Goal: Find specific page/section: Find specific page/section

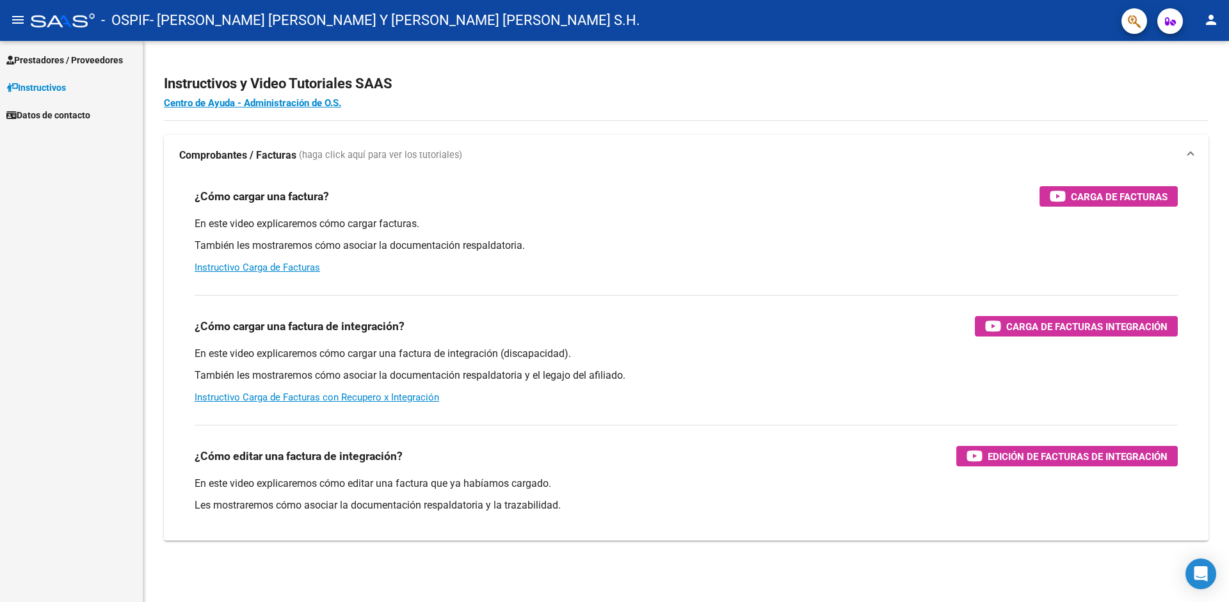
click at [63, 88] on span "Instructivos" at bounding box center [36, 88] width 60 height 14
click at [70, 54] on span "Prestadores / Proveedores" at bounding box center [64, 60] width 117 height 14
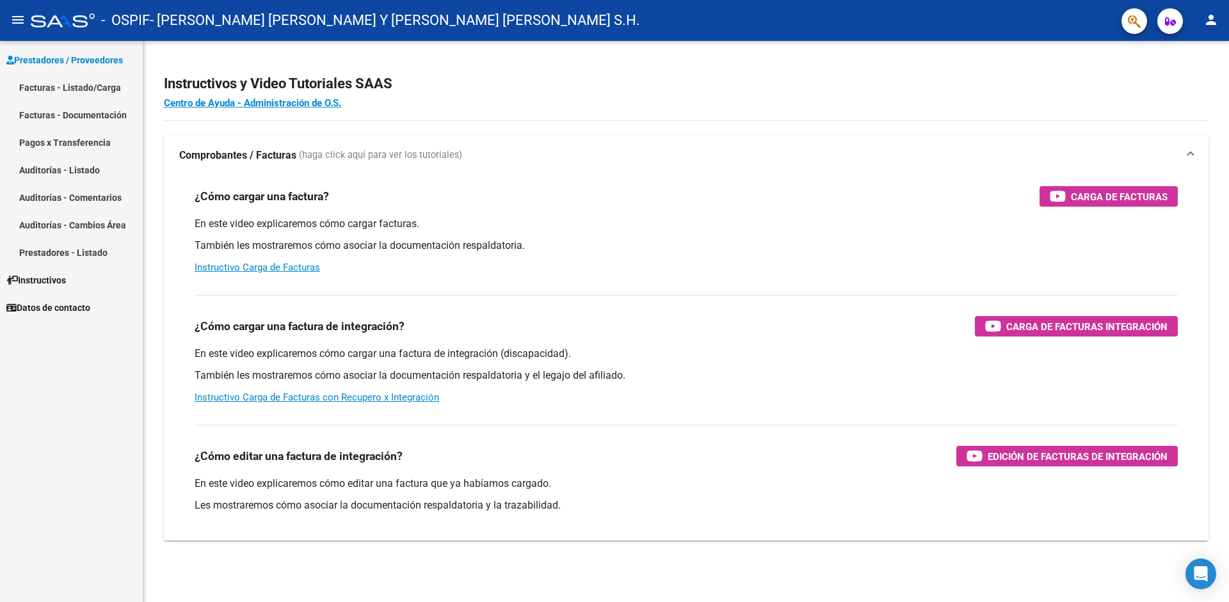
click at [70, 88] on link "Facturas - Listado/Carga" at bounding box center [71, 88] width 143 height 28
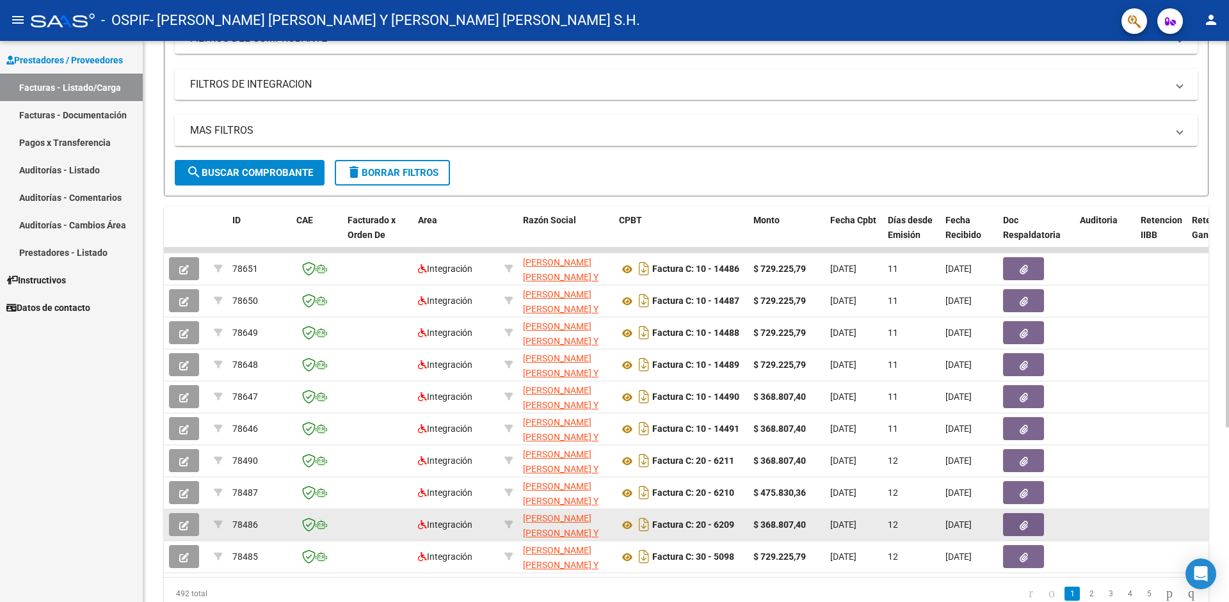
scroll to position [254, 0]
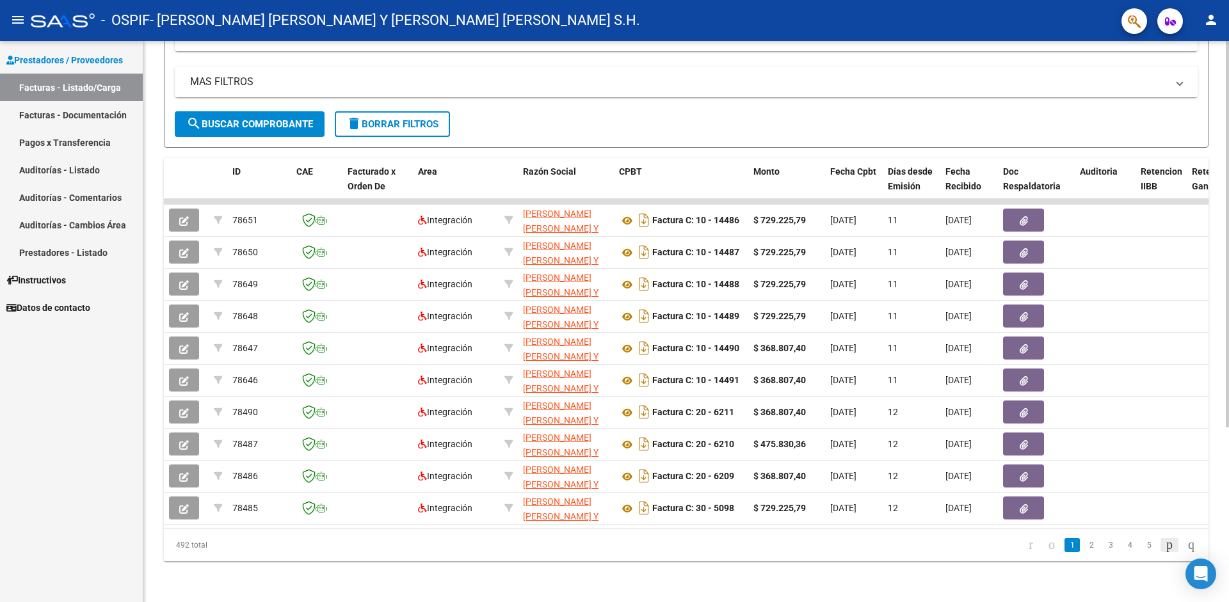
click at [1165, 547] on icon "go to next page" at bounding box center [1170, 544] width 10 height 15
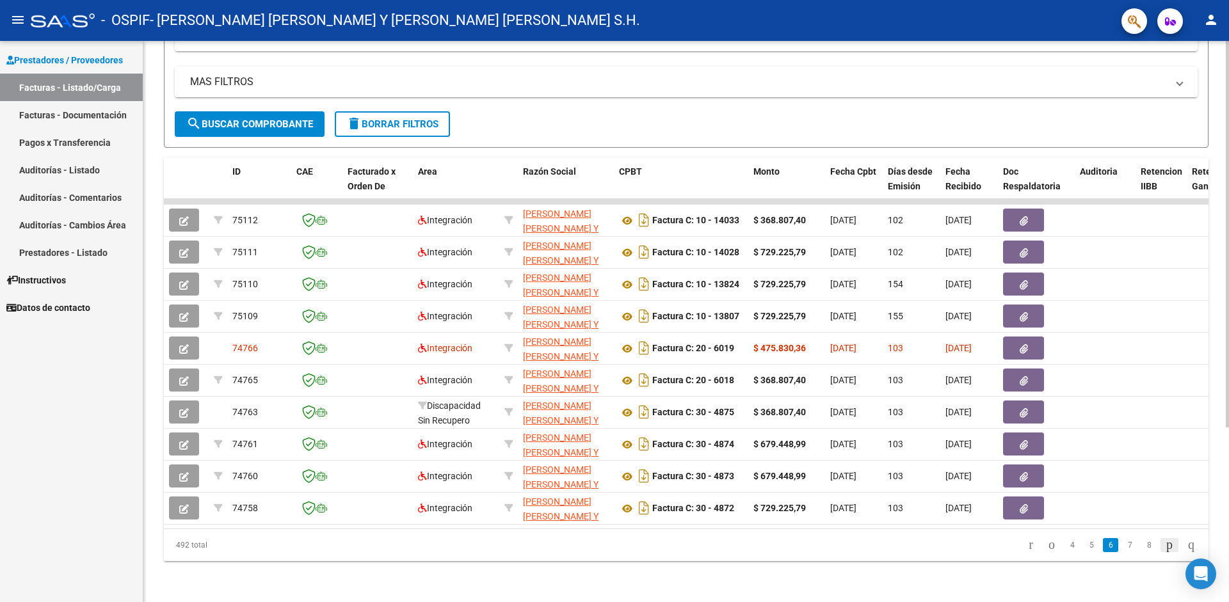
click at [1165, 547] on icon "go to next page" at bounding box center [1170, 544] width 10 height 15
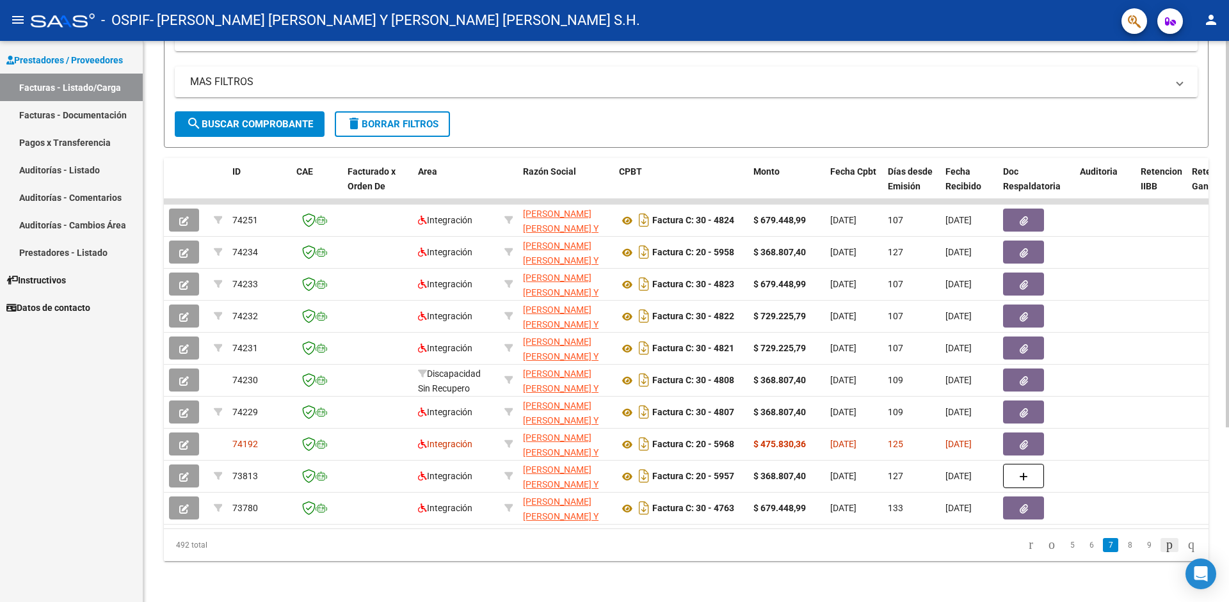
click at [1165, 547] on icon "go to next page" at bounding box center [1170, 544] width 10 height 15
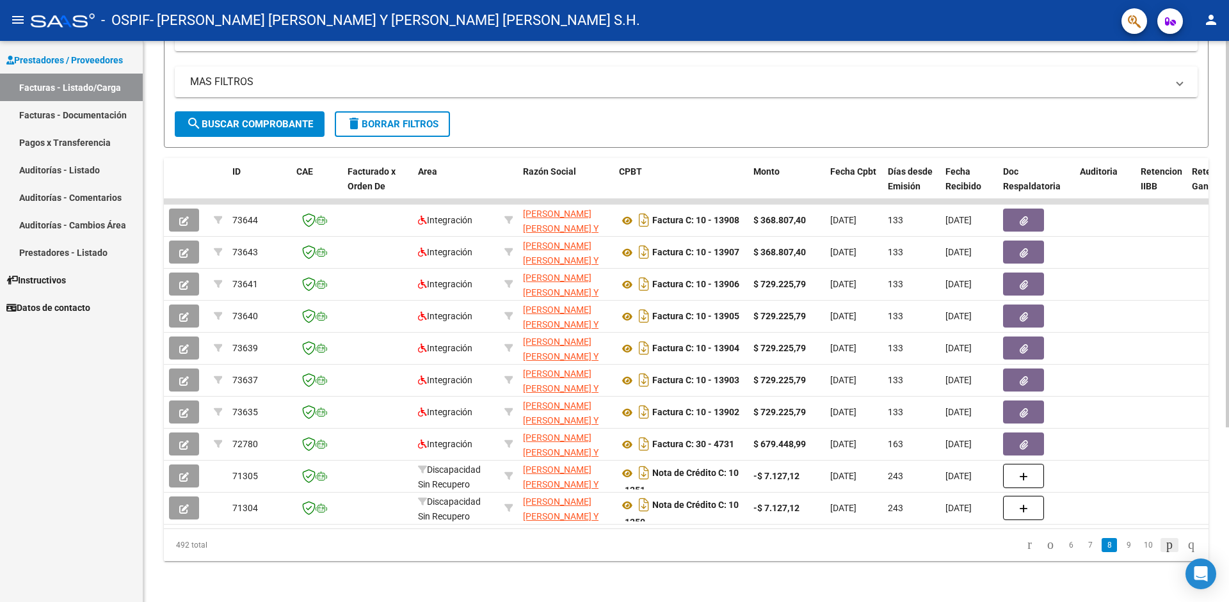
click at [1165, 547] on icon "go to next page" at bounding box center [1170, 544] width 10 height 15
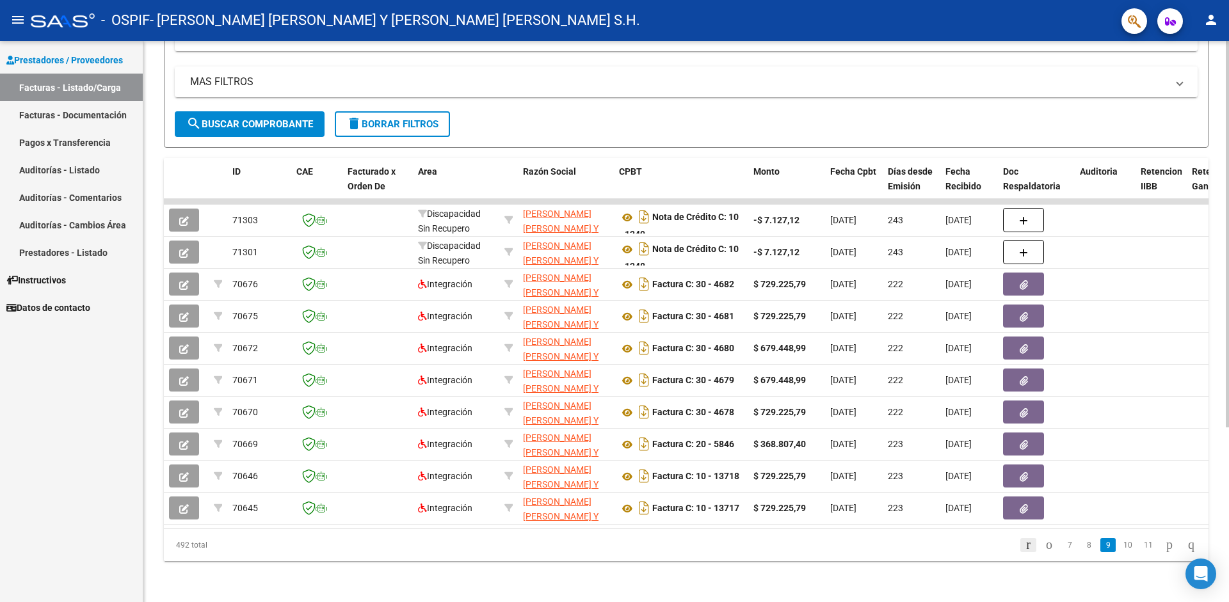
click at [1024, 545] on icon "go to first page" at bounding box center [1028, 544] width 8 height 15
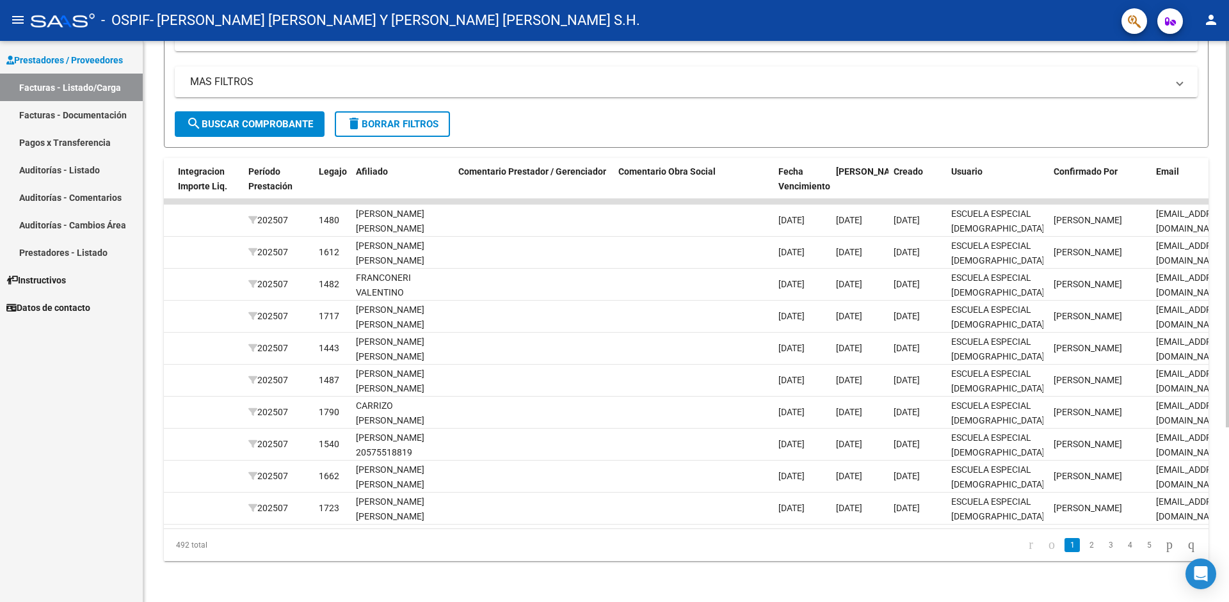
scroll to position [0, 1654]
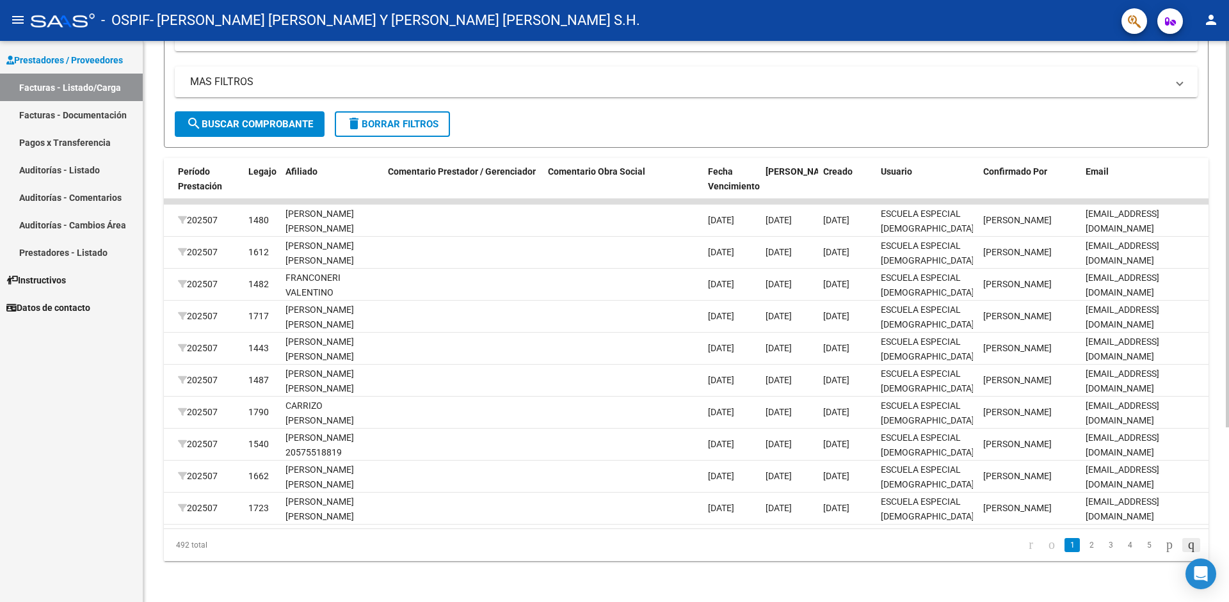
click at [1196, 546] on icon "go to last page" at bounding box center [1191, 544] width 10 height 15
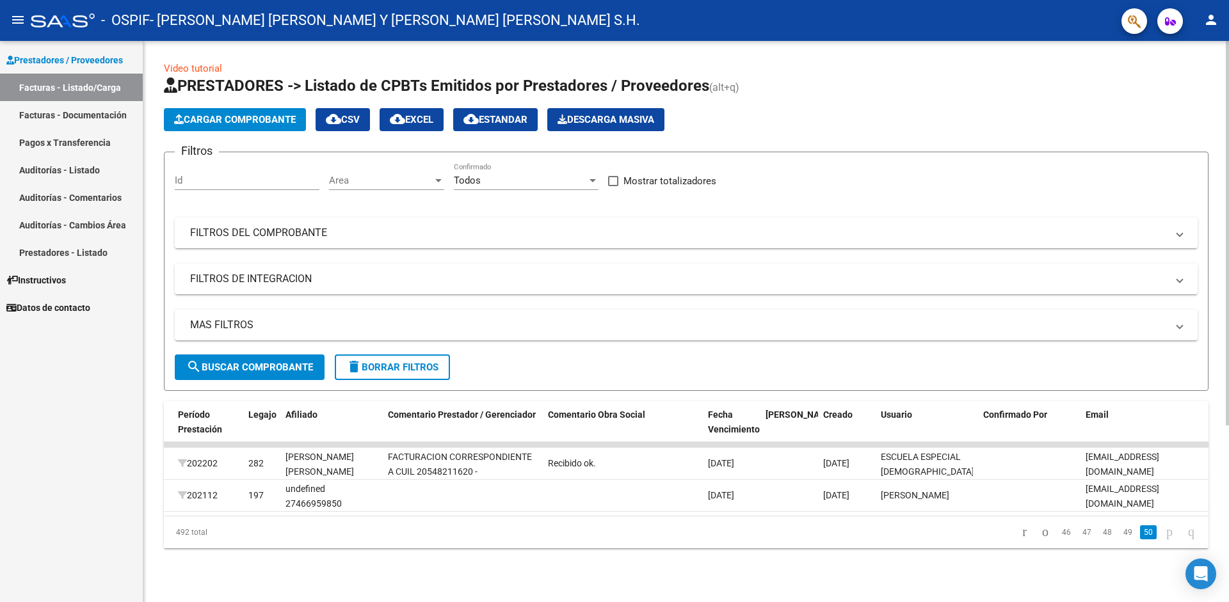
scroll to position [0, 0]
click at [1020, 540] on icon "go to first page" at bounding box center [1024, 531] width 8 height 15
